Goal: Information Seeking & Learning: Learn about a topic

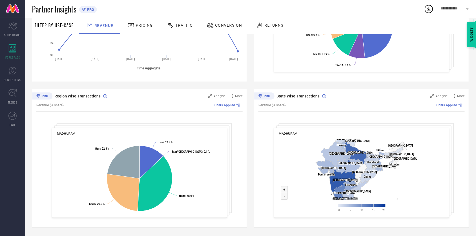
scroll to position [152, 0]
click at [12, 23] on icon "Scorecard" at bounding box center [12, 26] width 9 height 8
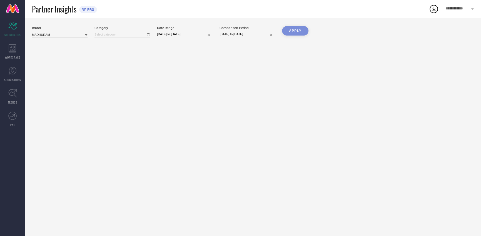
type input "All"
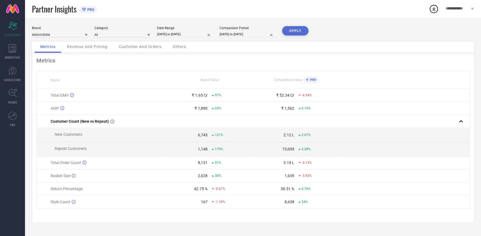
click at [78, 49] on span "Revenue And Pricing" at bounding box center [87, 46] width 41 height 4
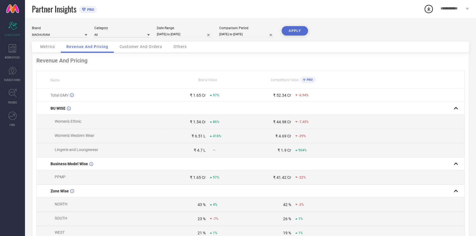
click at [149, 46] on span "Customer And Orders" at bounding box center [141, 46] width 42 height 4
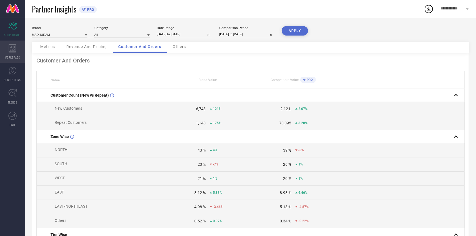
click at [12, 48] on icon at bounding box center [13, 48] width 8 height 8
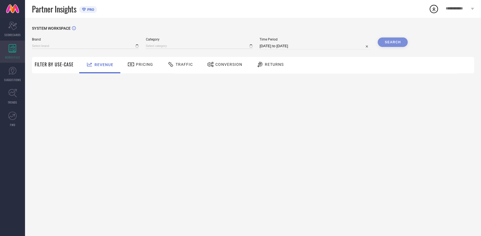
type input "MADHURAM"
type input "All"
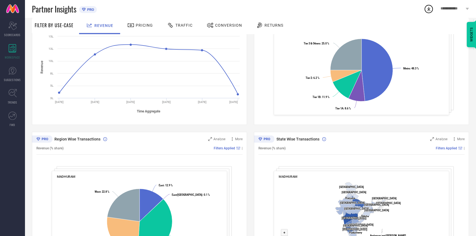
scroll to position [152, 0]
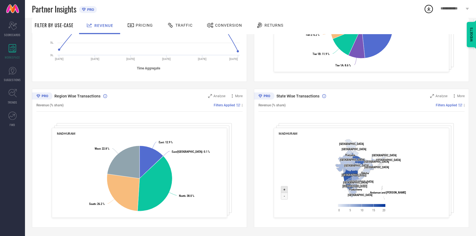
click at [285, 191] on text "+" at bounding box center [284, 190] width 2 height 4
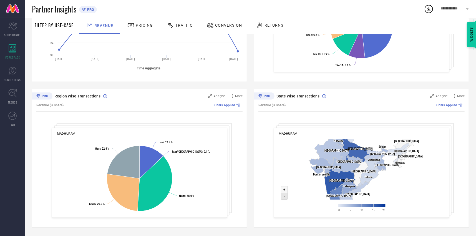
click at [283, 196] on icon at bounding box center [284, 196] width 7 height 7
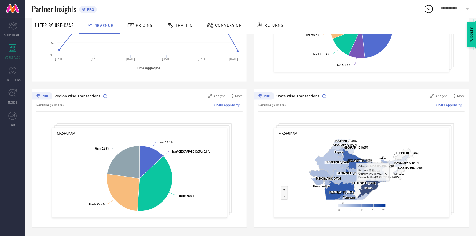
drag, startPoint x: 374, startPoint y: 167, endPoint x: 375, endPoint y: 184, distance: 16.5
click at [375, 184] on icon at bounding box center [369, 188] width 22 height 19
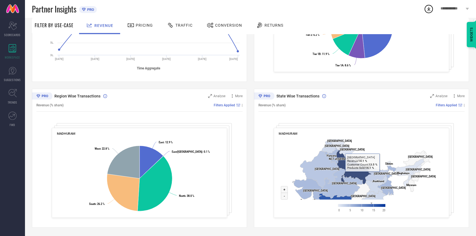
drag, startPoint x: 355, startPoint y: 166, endPoint x: 363, endPoint y: 175, distance: 12.2
click at [363, 175] on icon at bounding box center [354, 167] width 35 height 34
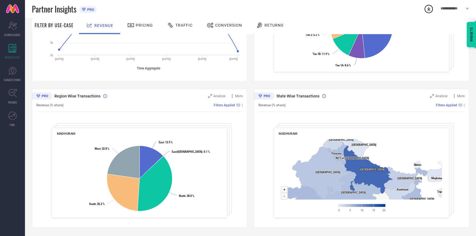
drag, startPoint x: 338, startPoint y: 142, endPoint x: 389, endPoint y: 153, distance: 51.3
click at [389, 153] on rect at bounding box center [362, 177] width 166 height 80
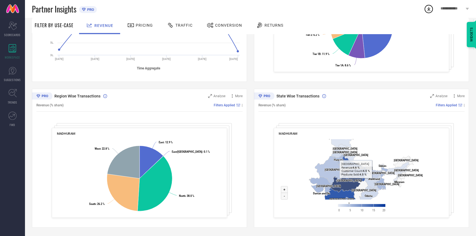
drag, startPoint x: 359, startPoint y: 160, endPoint x: 358, endPoint y: 182, distance: 22.2
click at [358, 182] on g at bounding box center [361, 188] width 105 height 120
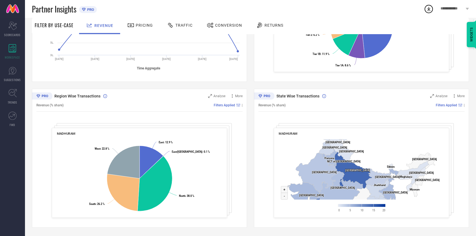
drag, startPoint x: 383, startPoint y: 151, endPoint x: 381, endPoint y: 158, distance: 6.8
click at [381, 158] on rect at bounding box center [362, 177] width 166 height 80
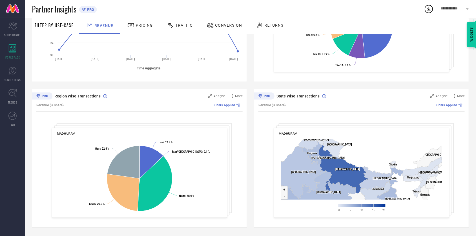
drag, startPoint x: 373, startPoint y: 166, endPoint x: 373, endPoint y: 162, distance: 4.8
click at [373, 162] on rect at bounding box center [362, 177] width 166 height 80
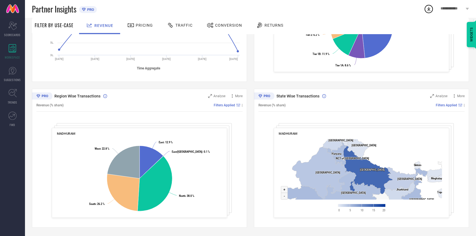
drag, startPoint x: 375, startPoint y: 157, endPoint x: 425, endPoint y: 158, distance: 50.3
click at [425, 158] on rect at bounding box center [362, 177] width 166 height 80
click at [400, 154] on rect at bounding box center [362, 177] width 166 height 80
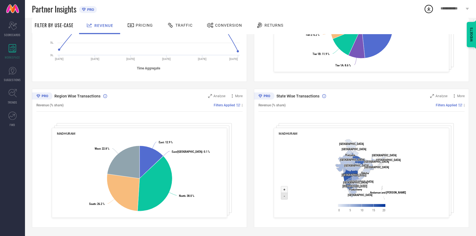
click at [283, 198] on icon at bounding box center [284, 196] width 7 height 7
click at [284, 197] on text "-" at bounding box center [284, 196] width 1 height 4
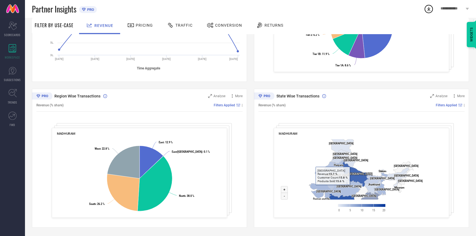
drag, startPoint x: 404, startPoint y: 176, endPoint x: 309, endPoint y: 200, distance: 97.4
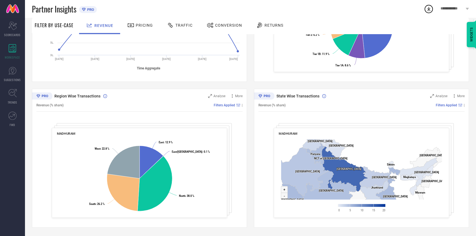
drag, startPoint x: 367, startPoint y: 166, endPoint x: 375, endPoint y: 155, distance: 13.4
click at [375, 155] on rect at bounding box center [362, 177] width 166 height 80
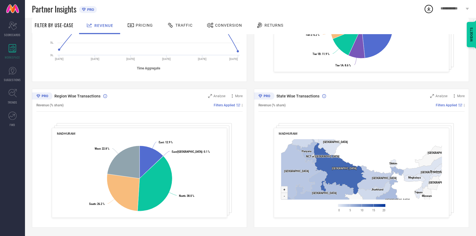
click at [374, 155] on rect at bounding box center [362, 177] width 166 height 80
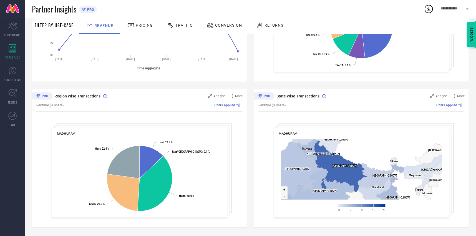
click at [374, 156] on rect at bounding box center [362, 177] width 166 height 80
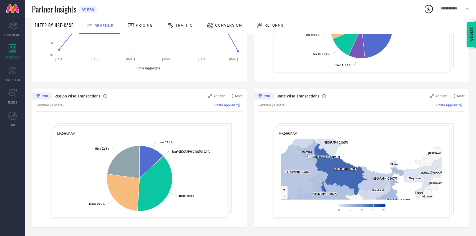
click at [370, 158] on rect at bounding box center [362, 177] width 166 height 80
